Goal: Task Accomplishment & Management: Manage account settings

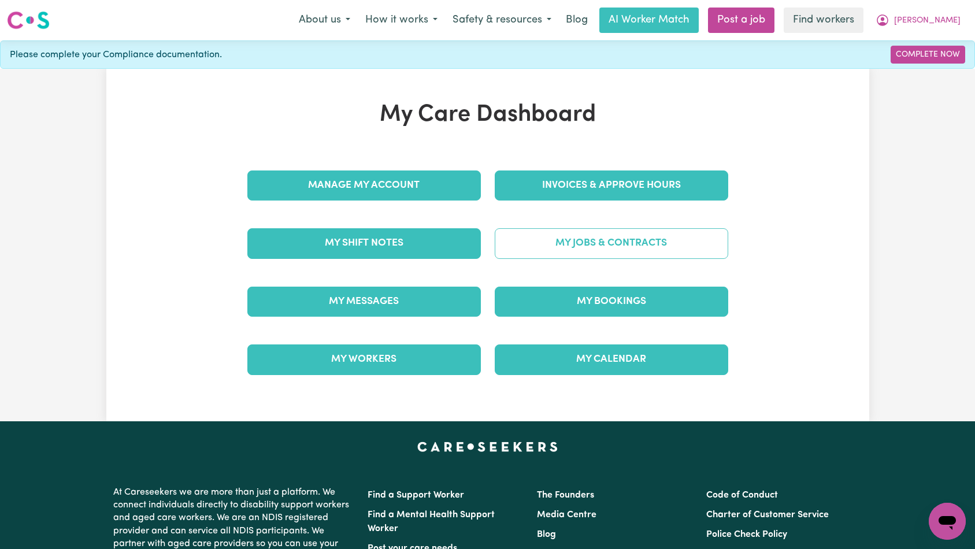
click at [563, 243] on link "My Jobs & Contracts" at bounding box center [612, 243] width 234 height 30
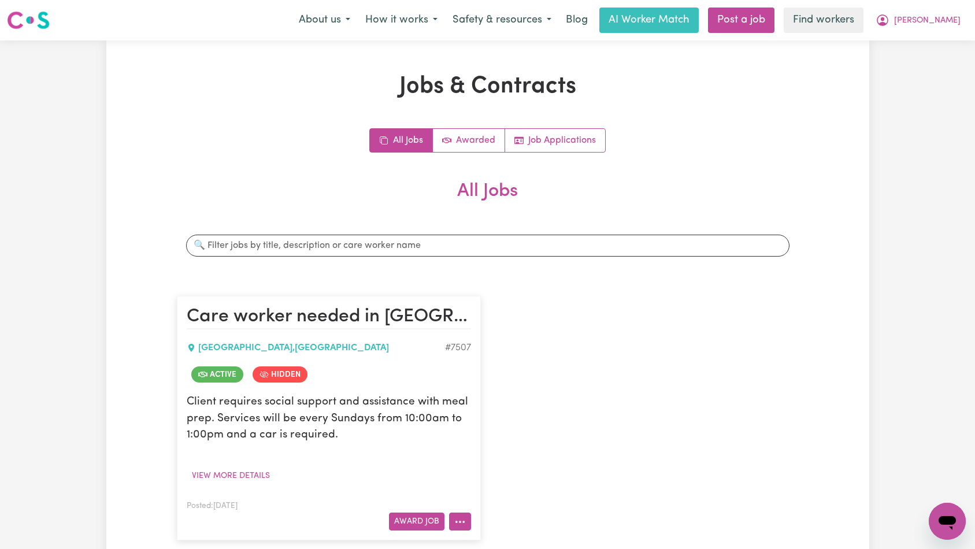
click at [462, 528] on button "More options" at bounding box center [460, 522] width 22 height 18
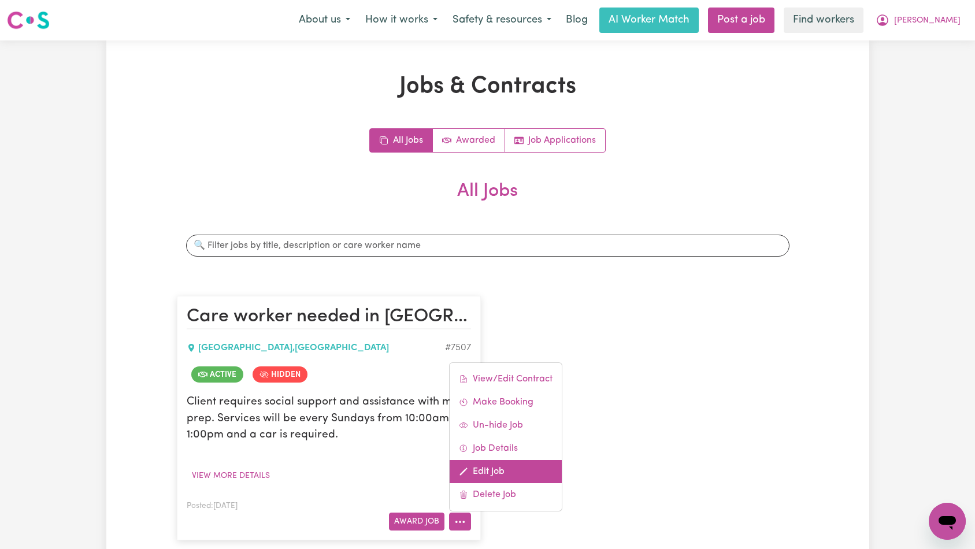
click at [493, 478] on link "Edit Job" at bounding box center [506, 471] width 112 height 23
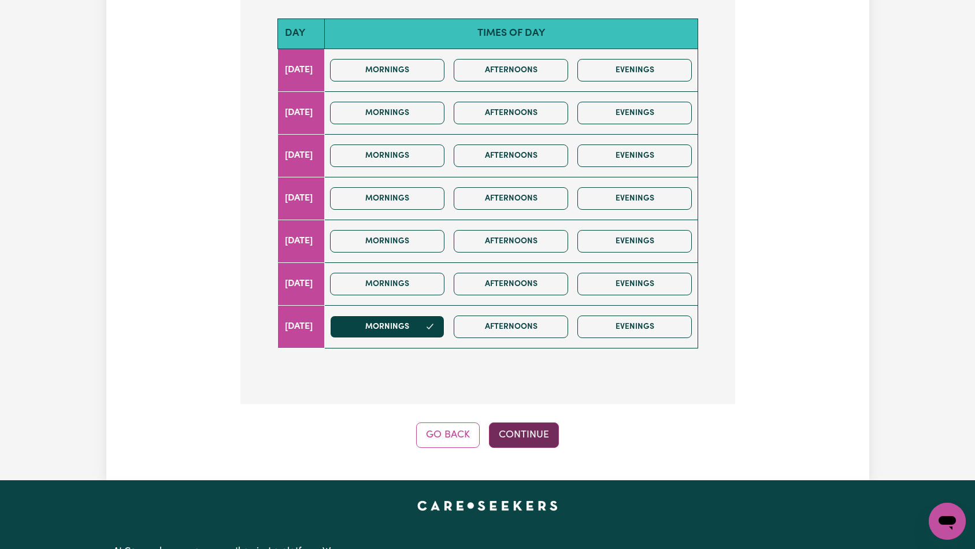
click at [530, 423] on button "Continue" at bounding box center [524, 435] width 70 height 25
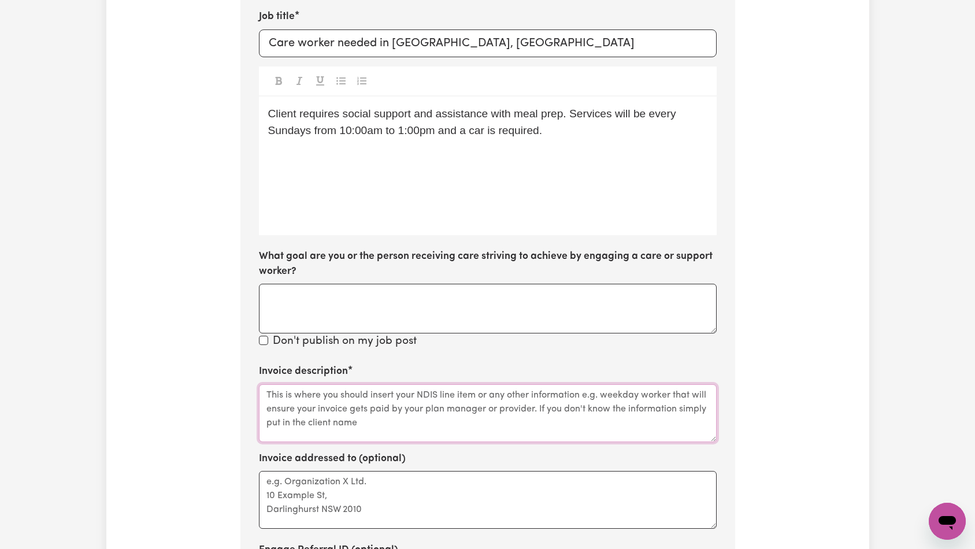
click at [442, 408] on textarea "Invoice description" at bounding box center [488, 414] width 458 height 58
paste textarea "Domestic support and Social Support"
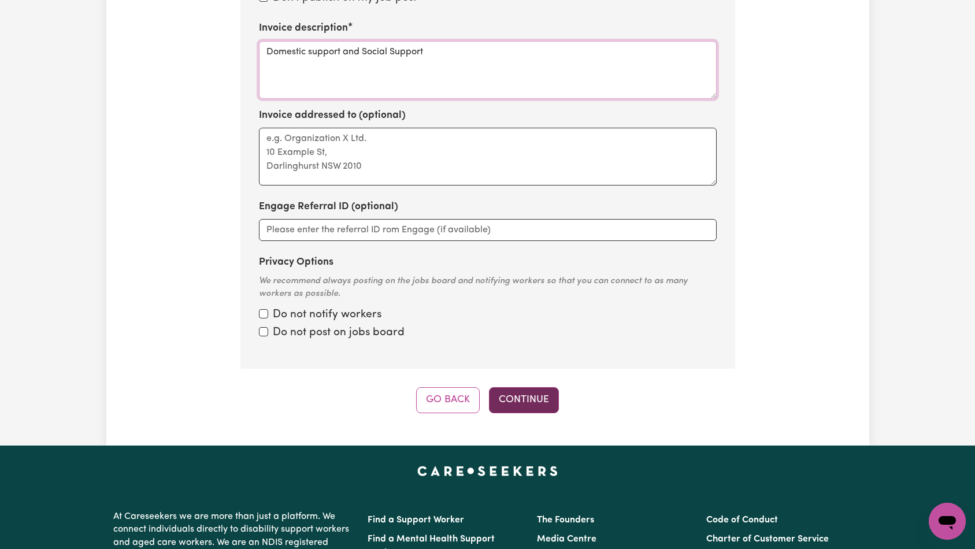
type textarea "Domestic support and Social Support"
click at [519, 387] on button "Continue" at bounding box center [524, 399] width 70 height 25
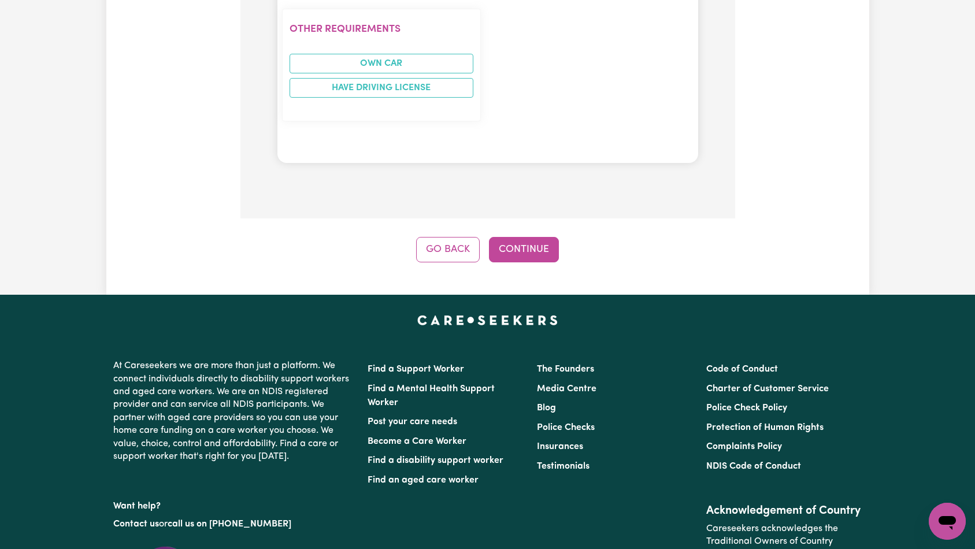
scroll to position [1151, 0]
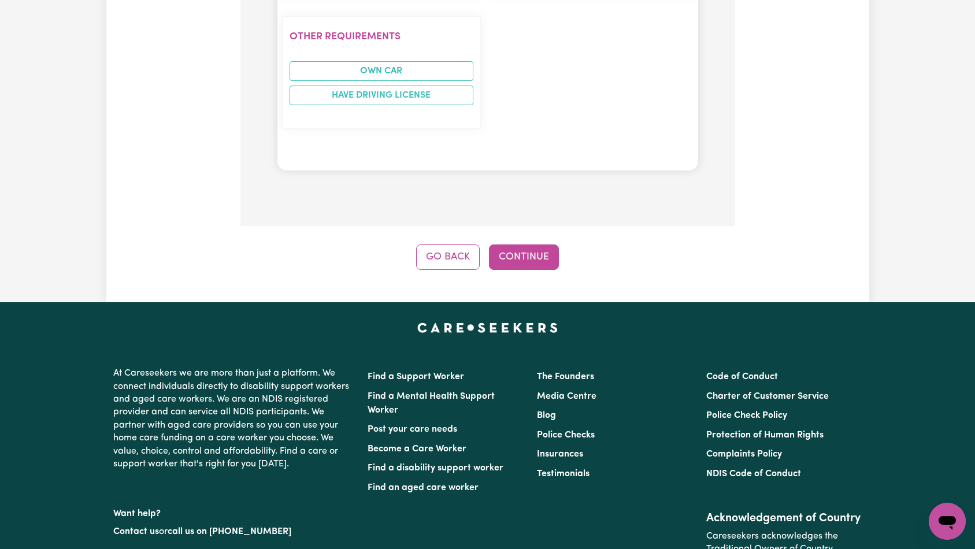
click at [548, 245] on button "Continue" at bounding box center [524, 257] width 70 height 25
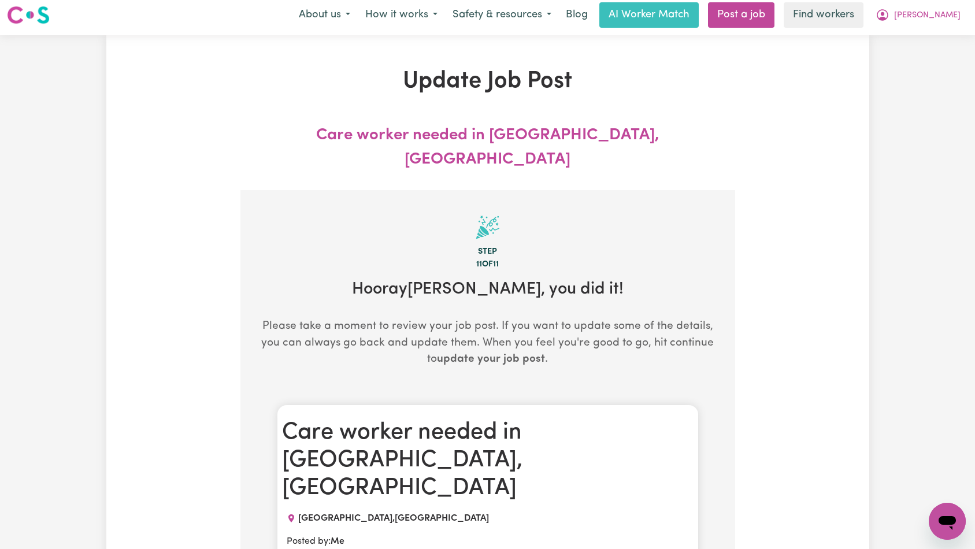
scroll to position [0, 0]
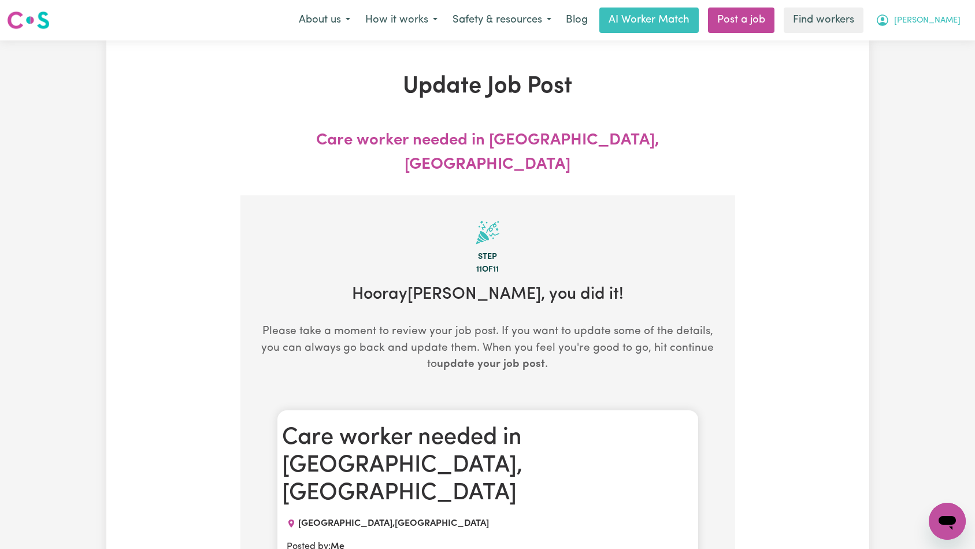
click at [930, 24] on span "[PERSON_NAME]" at bounding box center [927, 20] width 66 height 13
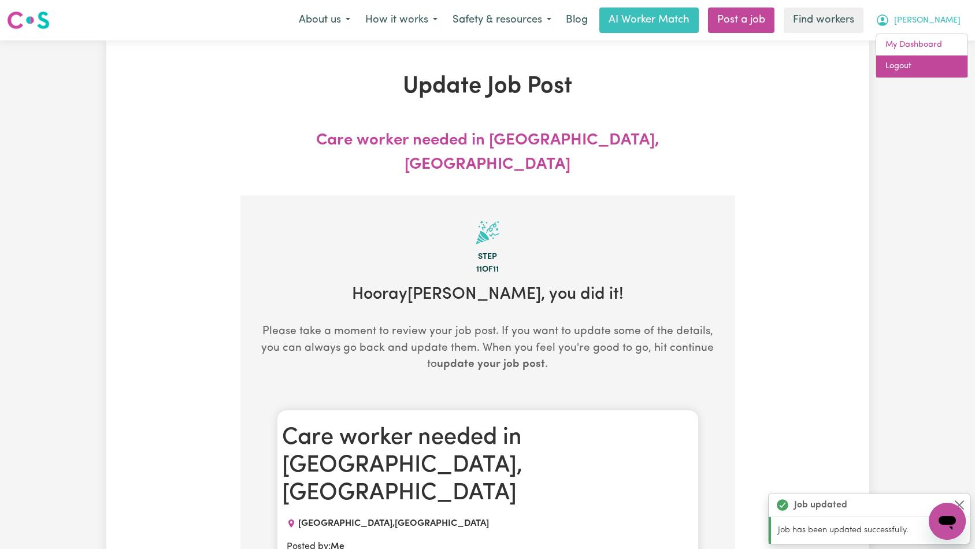
click at [938, 65] on link "Logout" at bounding box center [922, 67] width 91 height 22
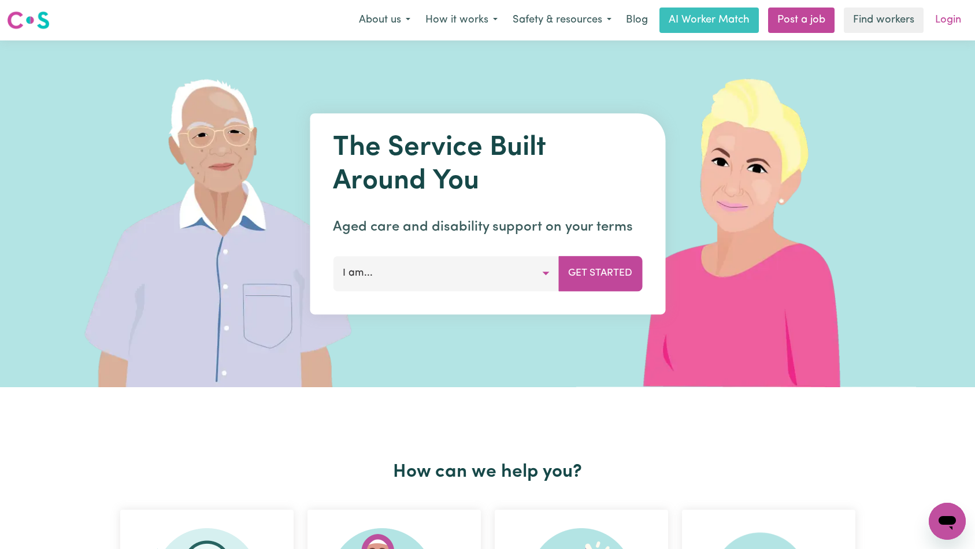
click at [956, 10] on link "Login" at bounding box center [949, 20] width 40 height 25
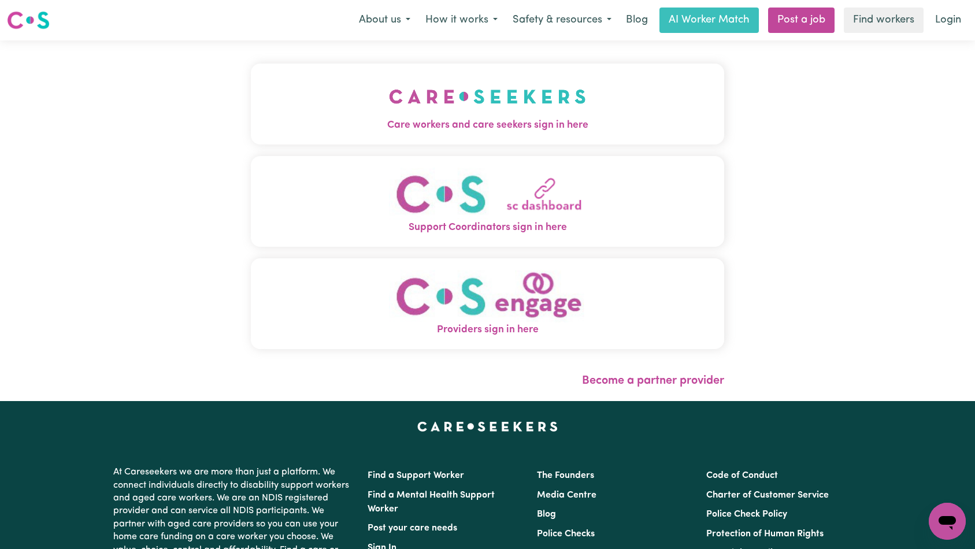
click at [298, 84] on button "Care workers and care seekers sign in here" at bounding box center [488, 104] width 474 height 81
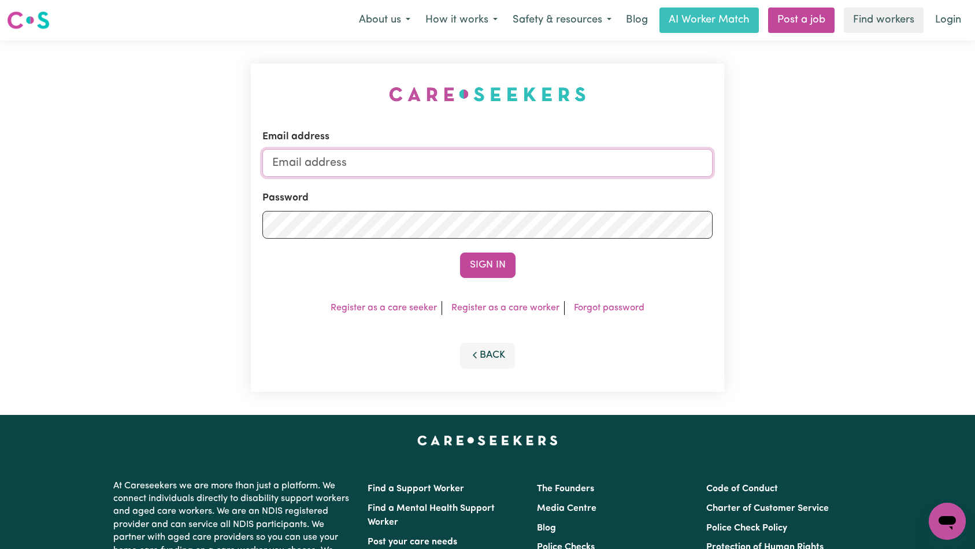
click at [483, 168] on input "Email address" at bounding box center [488, 163] width 451 height 28
type input "[EMAIL_ADDRESS][DOMAIN_NAME]"
click at [478, 250] on form "Email address [EMAIL_ADDRESS][DOMAIN_NAME] Password Sign In" at bounding box center [488, 204] width 451 height 149
click at [478, 261] on button "Sign In" at bounding box center [488, 265] width 56 height 25
